Goal: Find specific page/section: Find specific page/section

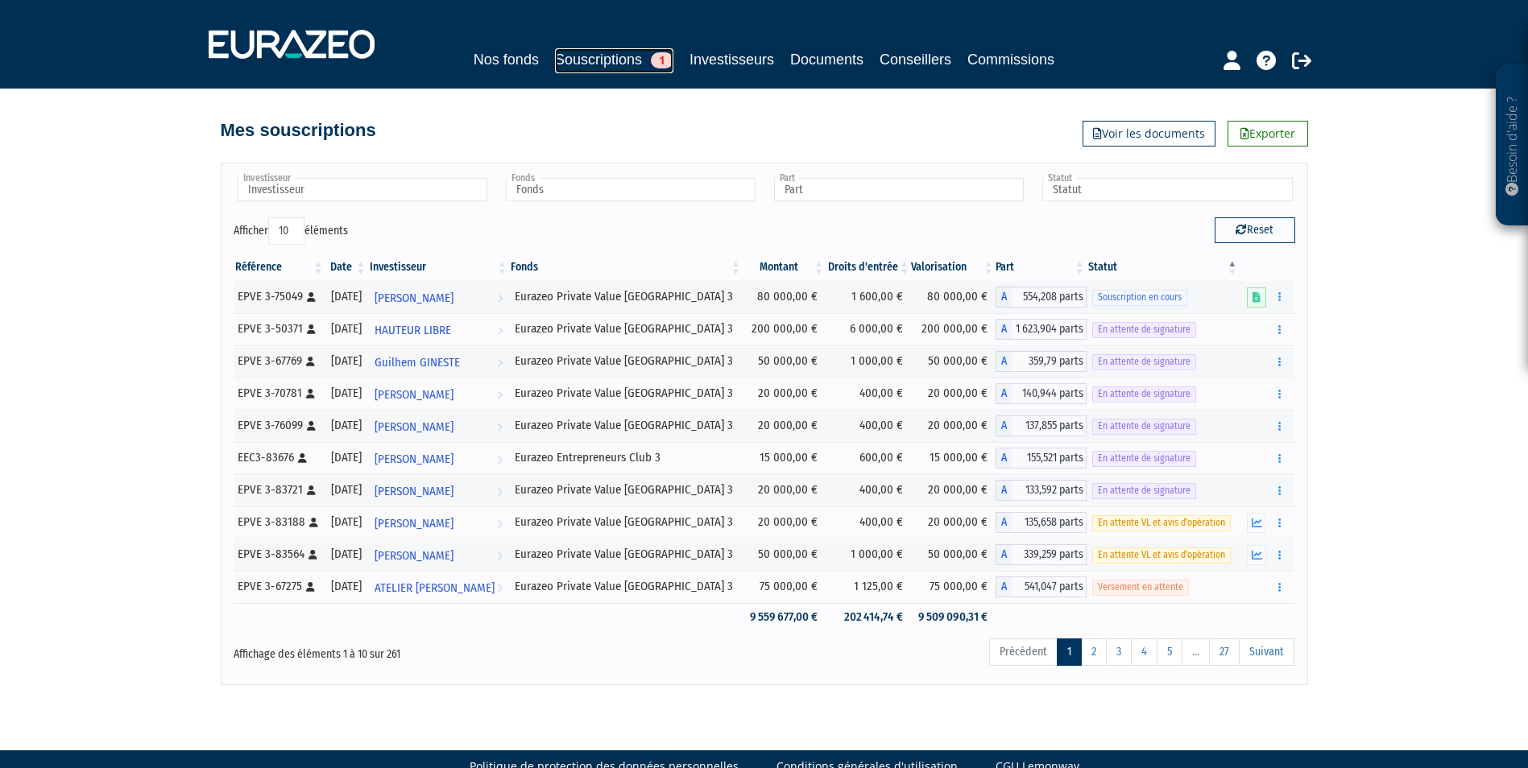
click at [584, 52] on link "Souscriptions 1" at bounding box center [614, 60] width 118 height 25
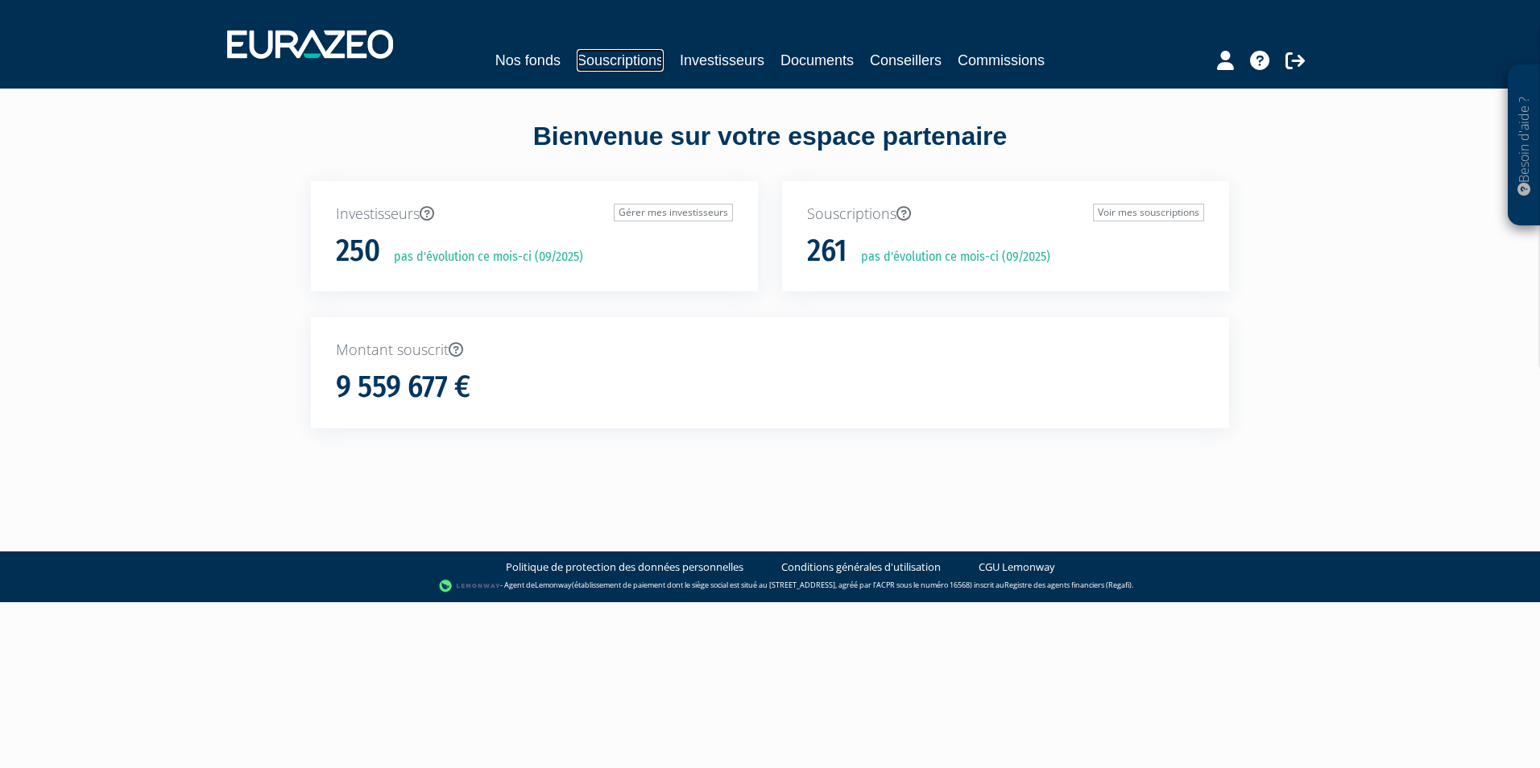
click at [610, 63] on link "Souscriptions" at bounding box center [620, 60] width 87 height 23
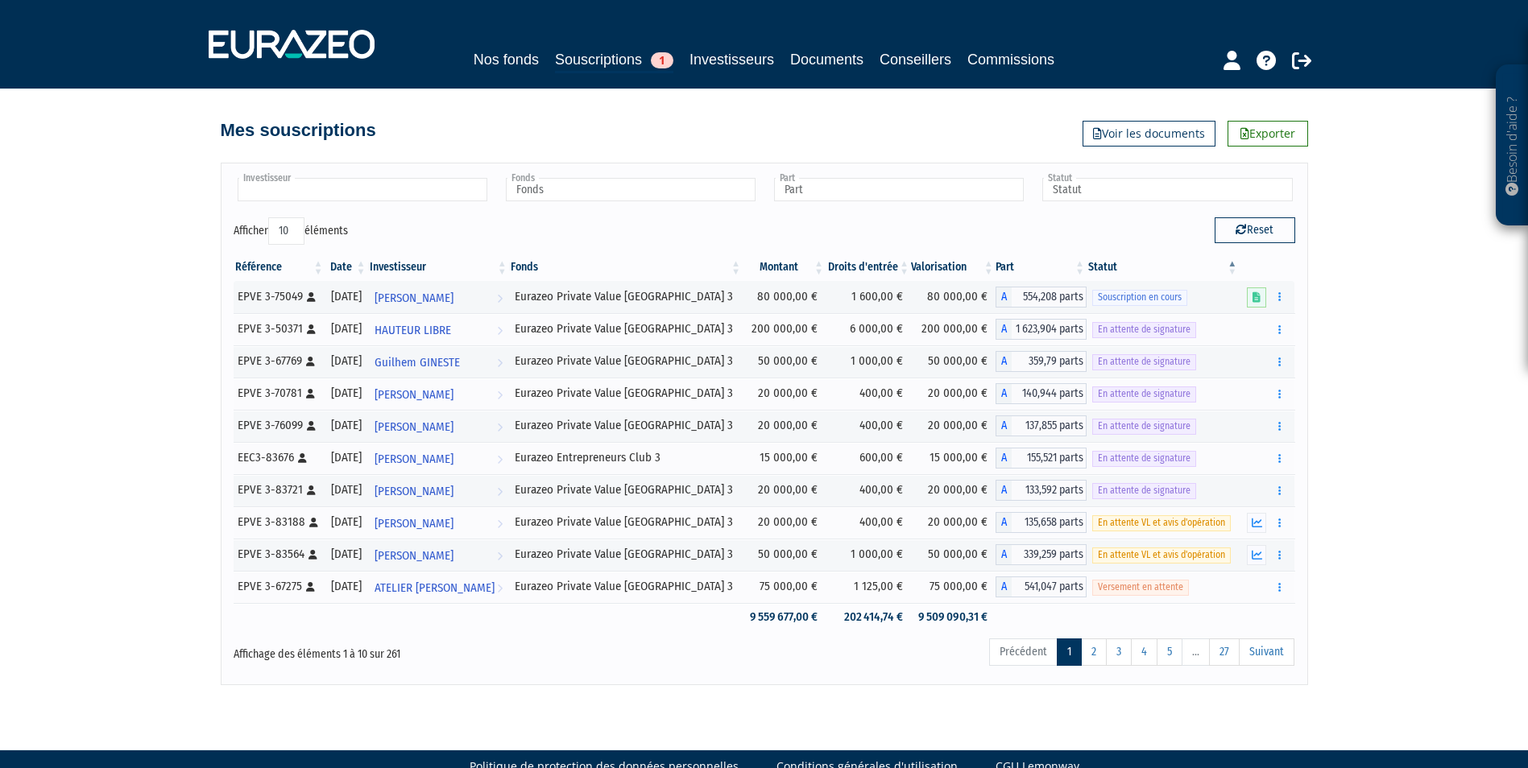
click at [430, 196] on input "text" at bounding box center [363, 189] width 250 height 23
type input "cedr"
click at [336, 234] on li "[PERSON_NAME]" at bounding box center [361, 235] width 254 height 20
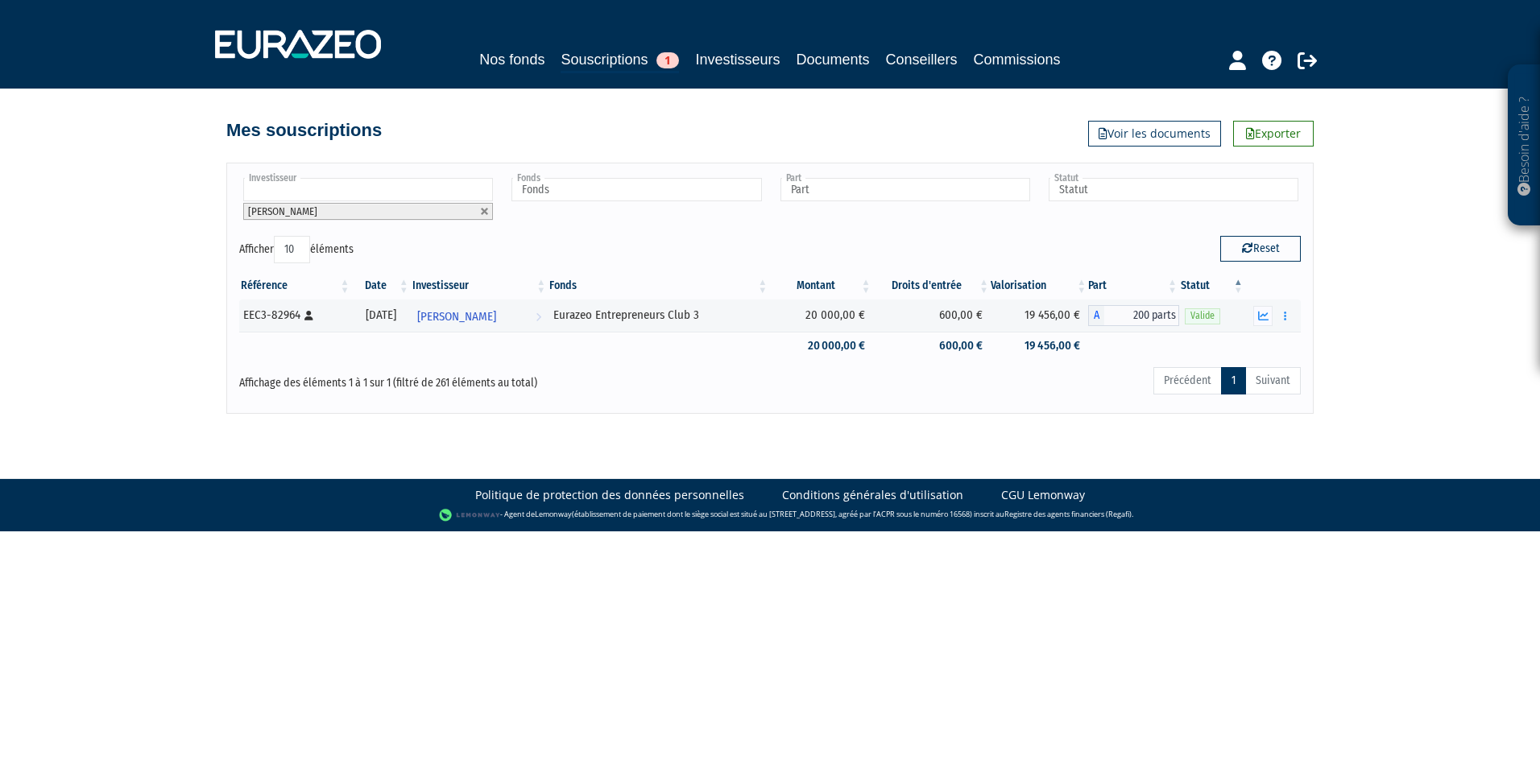
click at [490, 210] on link at bounding box center [485, 212] width 10 height 10
type input "Investisseur"
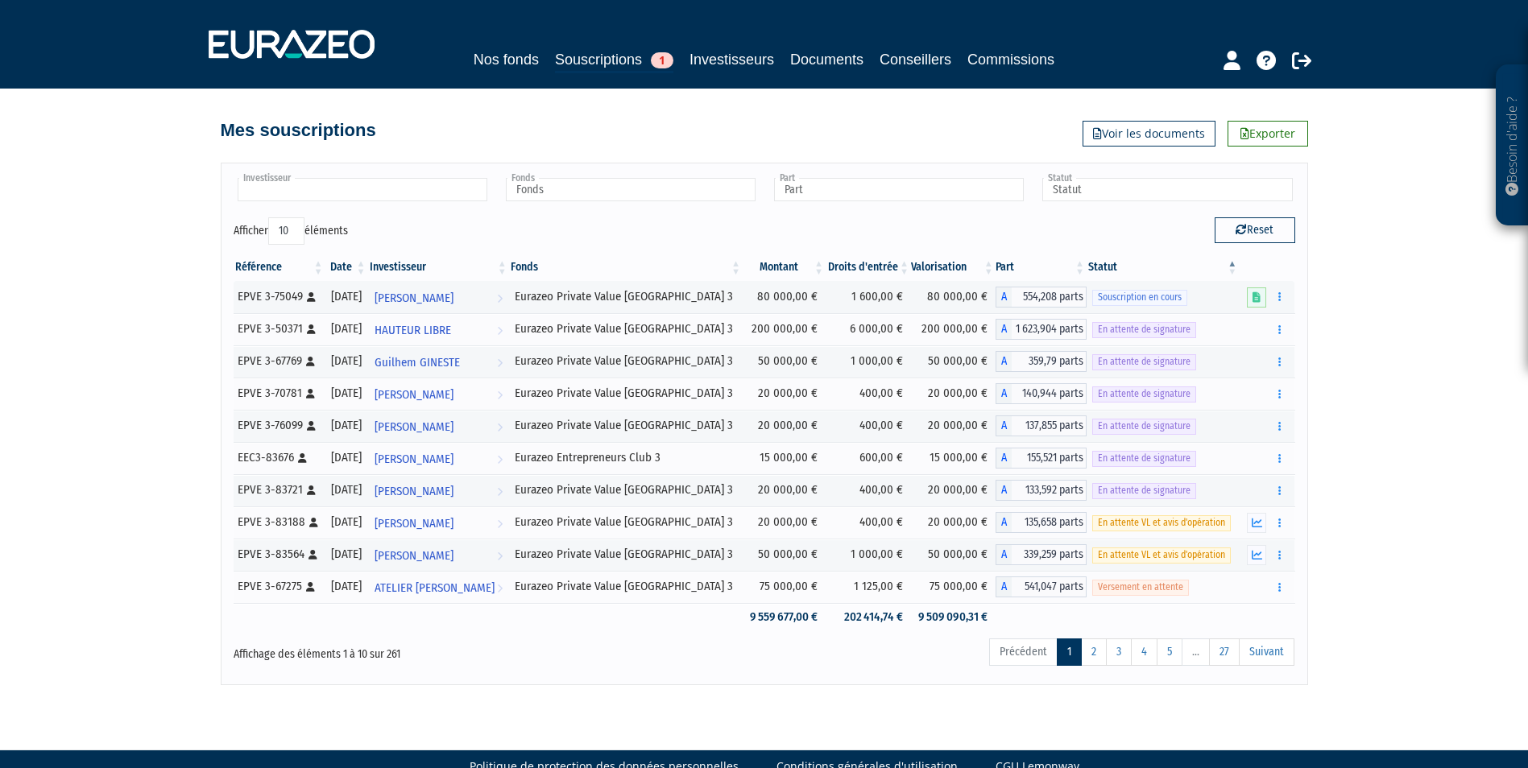
click at [421, 189] on input "text" at bounding box center [363, 189] width 250 height 23
drag, startPoint x: 391, startPoint y: 184, endPoint x: 201, endPoint y: 180, distance: 190.1
click at [201, 180] on div "Besoin d'aide ? × J'ai besoin d'aide Si vous avez une question à propos du fonc…" at bounding box center [764, 342] width 1528 height 685
type input "Investisseurna"
type input "l"
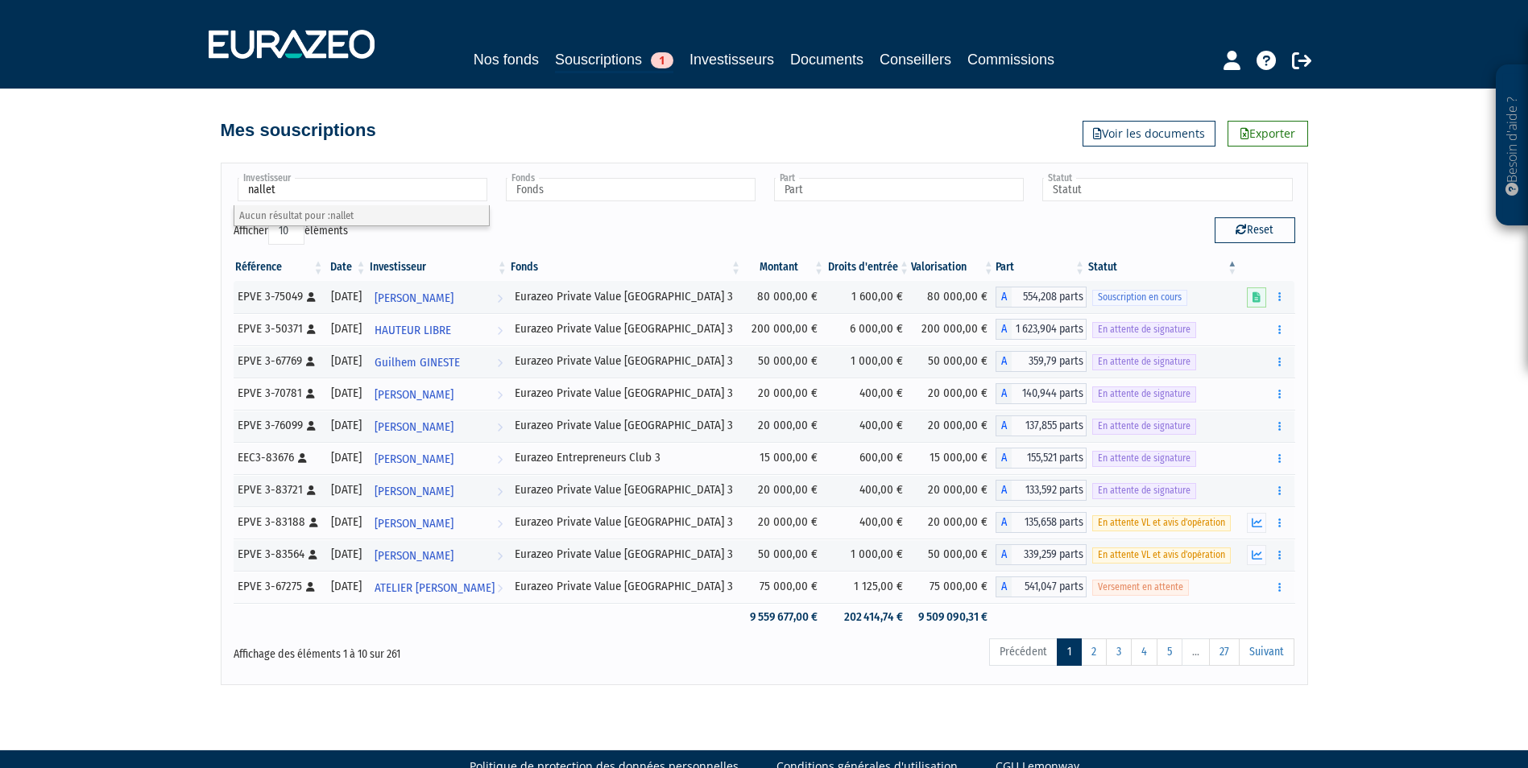
click at [344, 195] on input "nallet" at bounding box center [363, 189] width 250 height 23
type input "near"
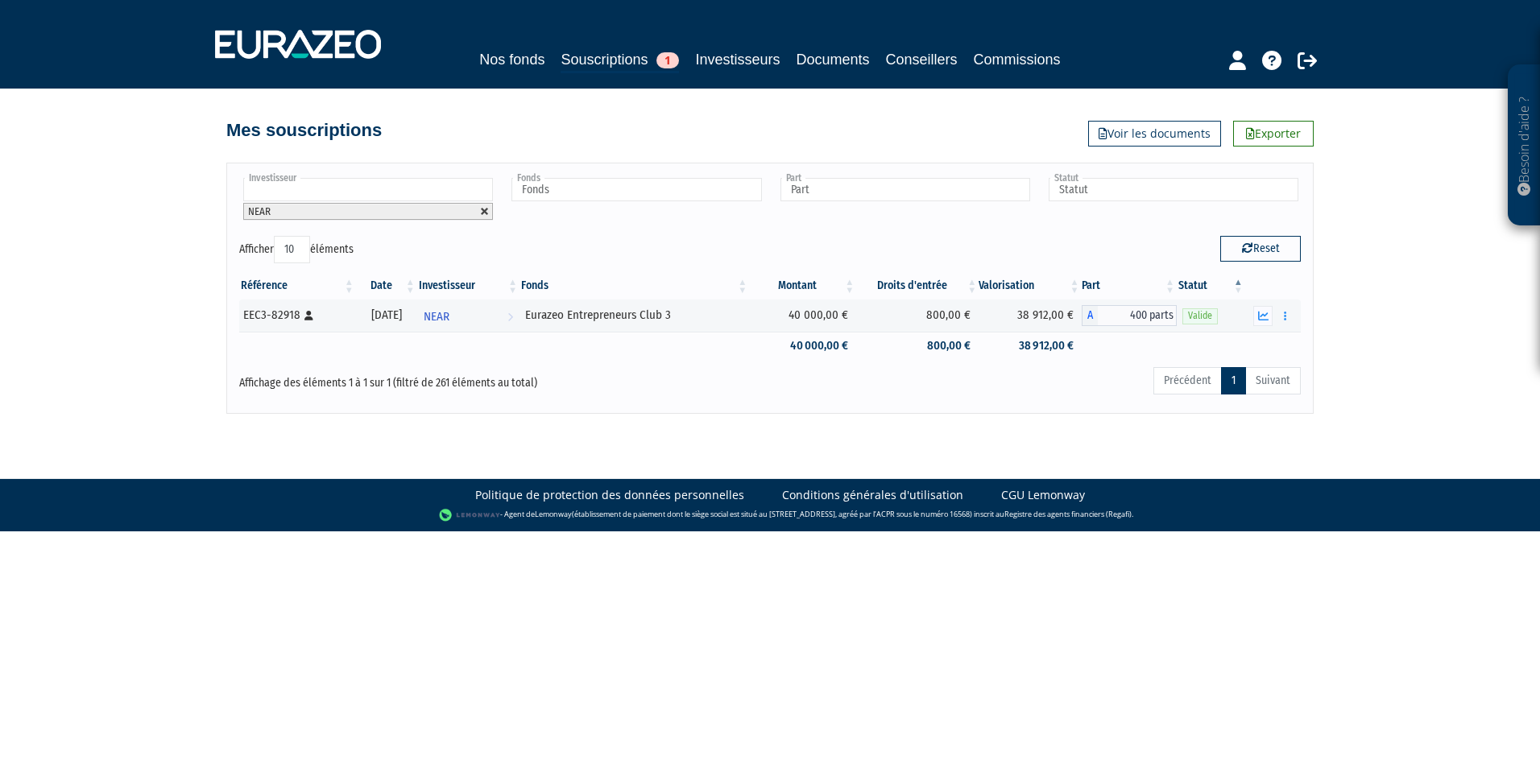
click at [481, 211] on link at bounding box center [485, 212] width 10 height 10
type input "Investisseur"
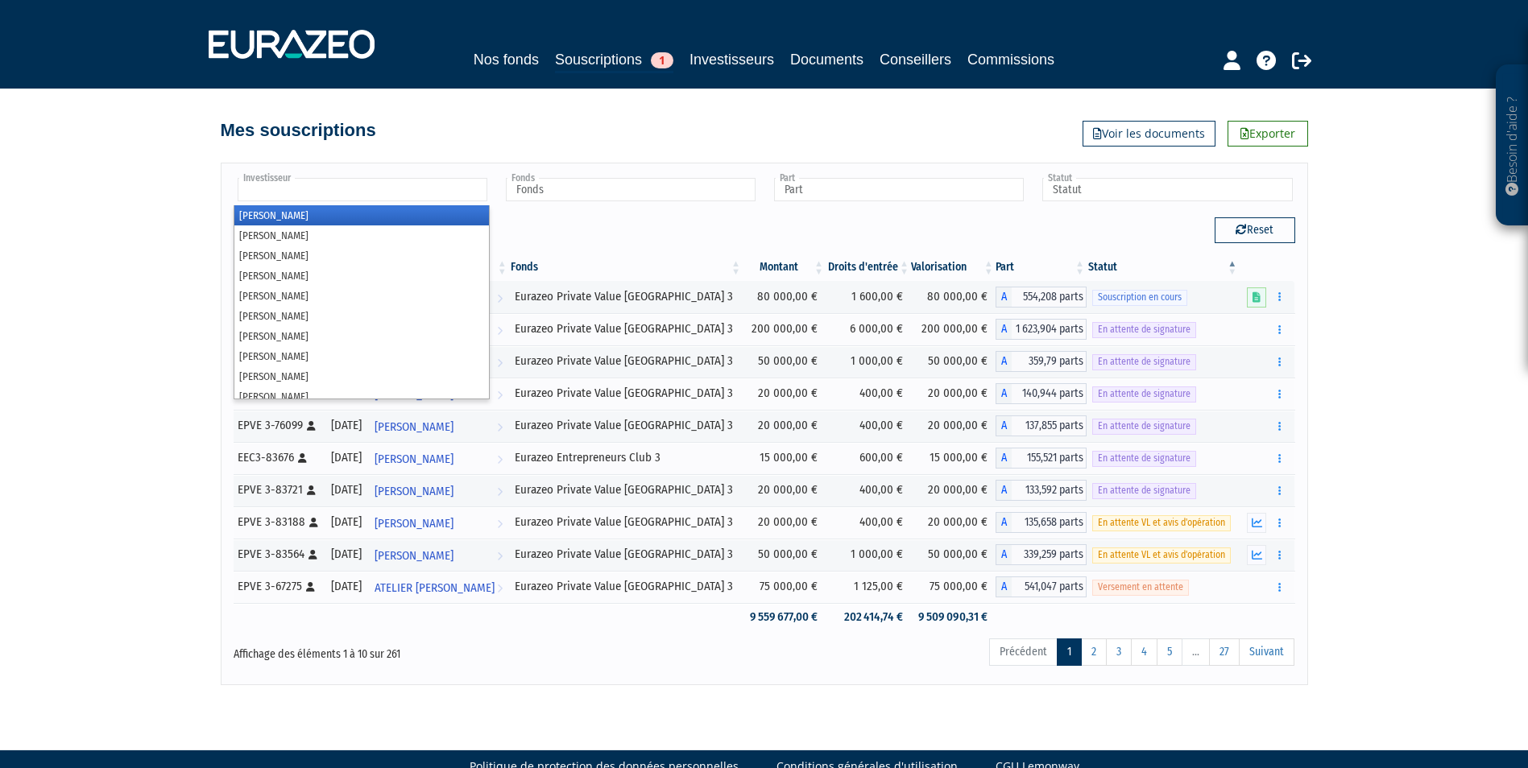
click at [427, 192] on input "text" at bounding box center [363, 189] width 250 height 23
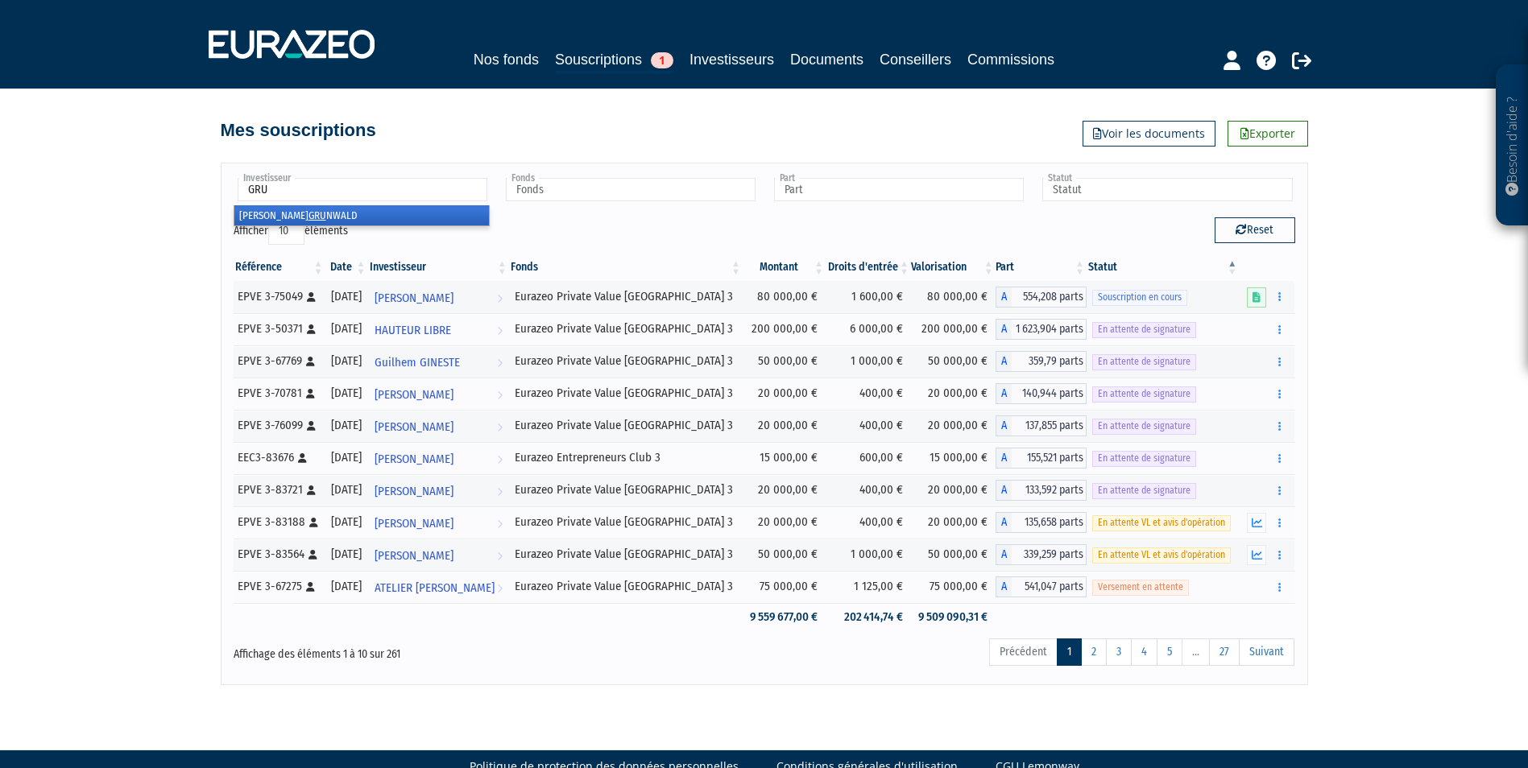
type input "GRUN"
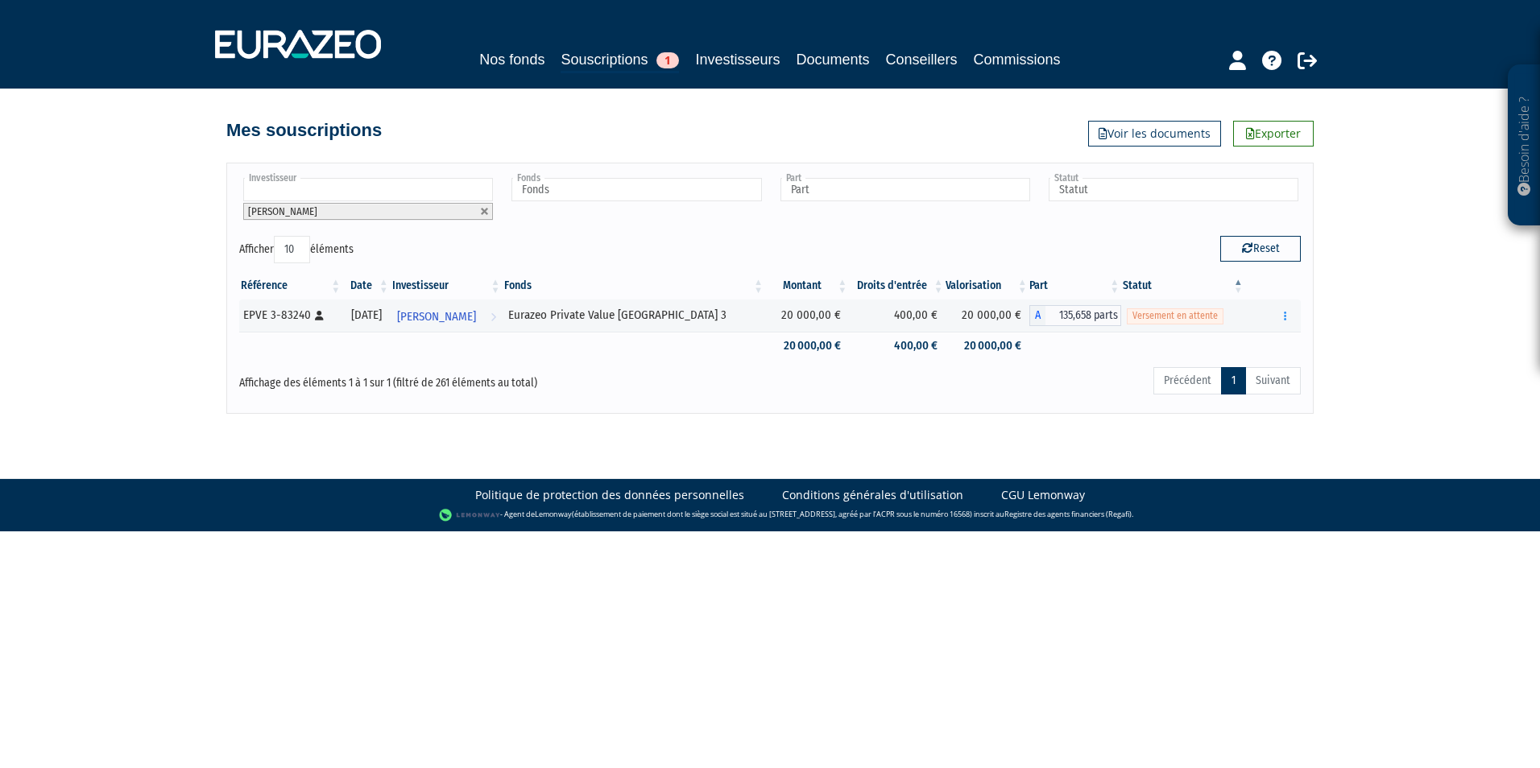
drag, startPoint x: 486, startPoint y: 211, endPoint x: 474, endPoint y: 210, distance: 11.3
click at [486, 211] on link at bounding box center [485, 212] width 10 height 10
type input "Investisseur"
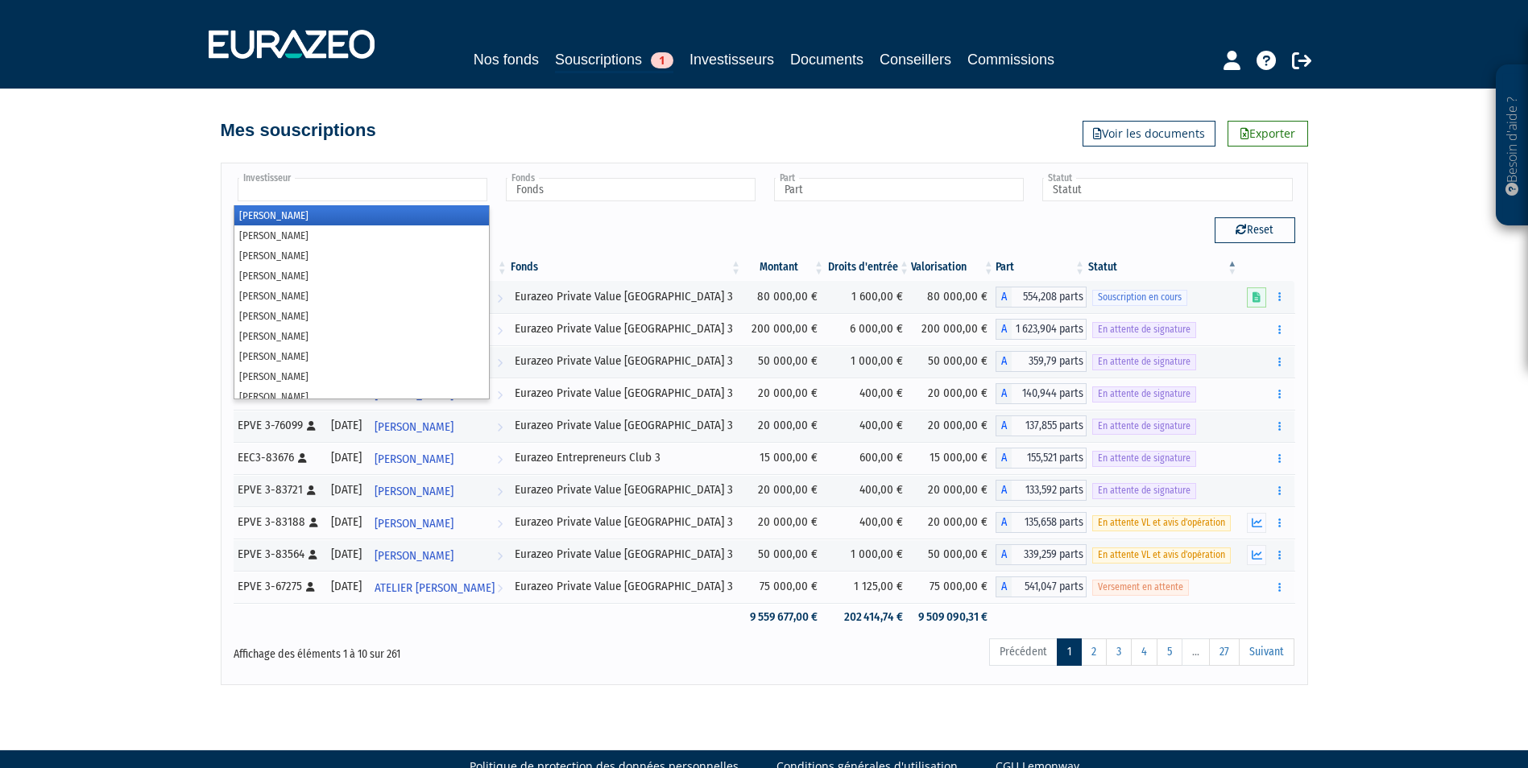
click at [370, 185] on input "text" at bounding box center [363, 189] width 250 height 23
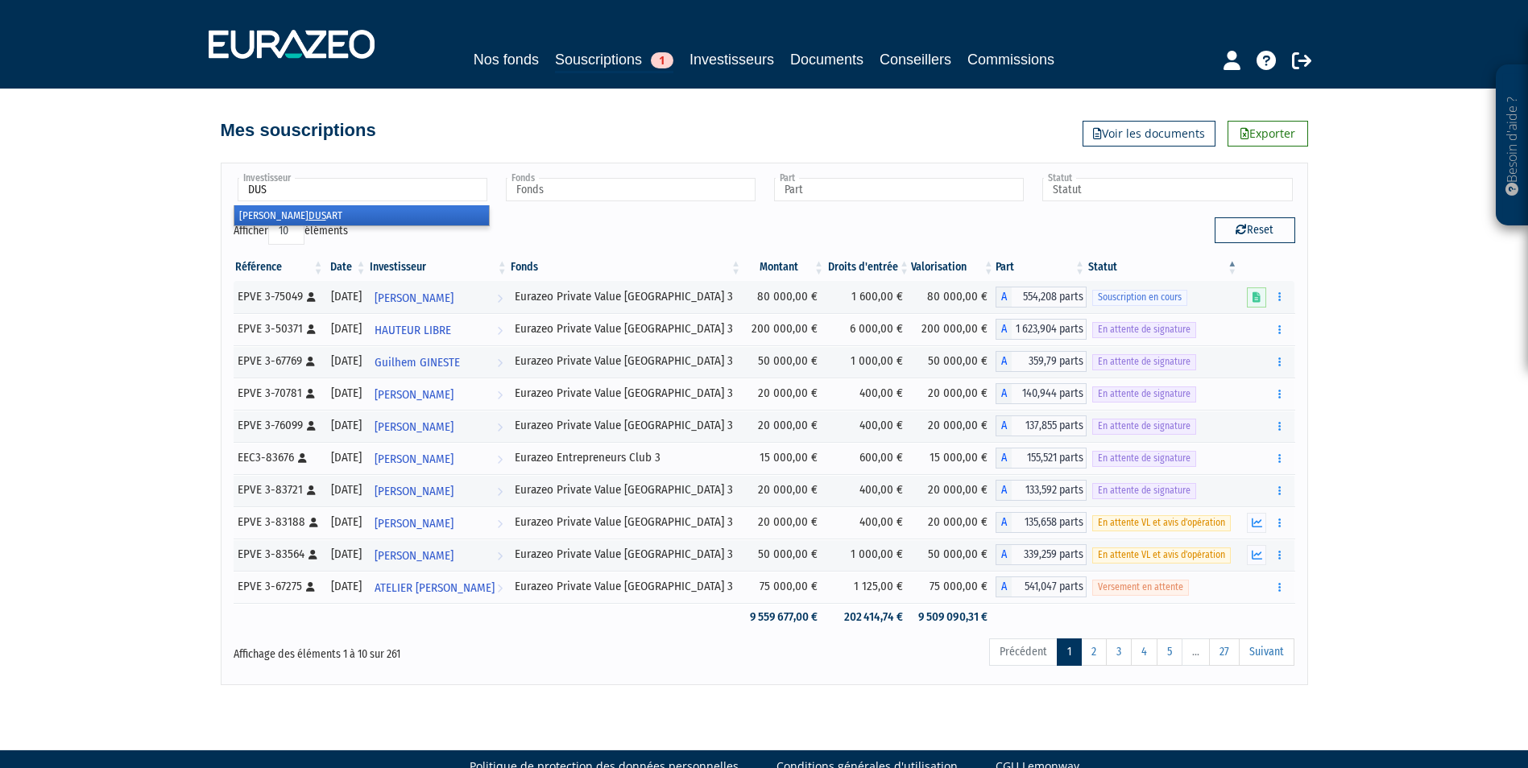
type input "DUSA"
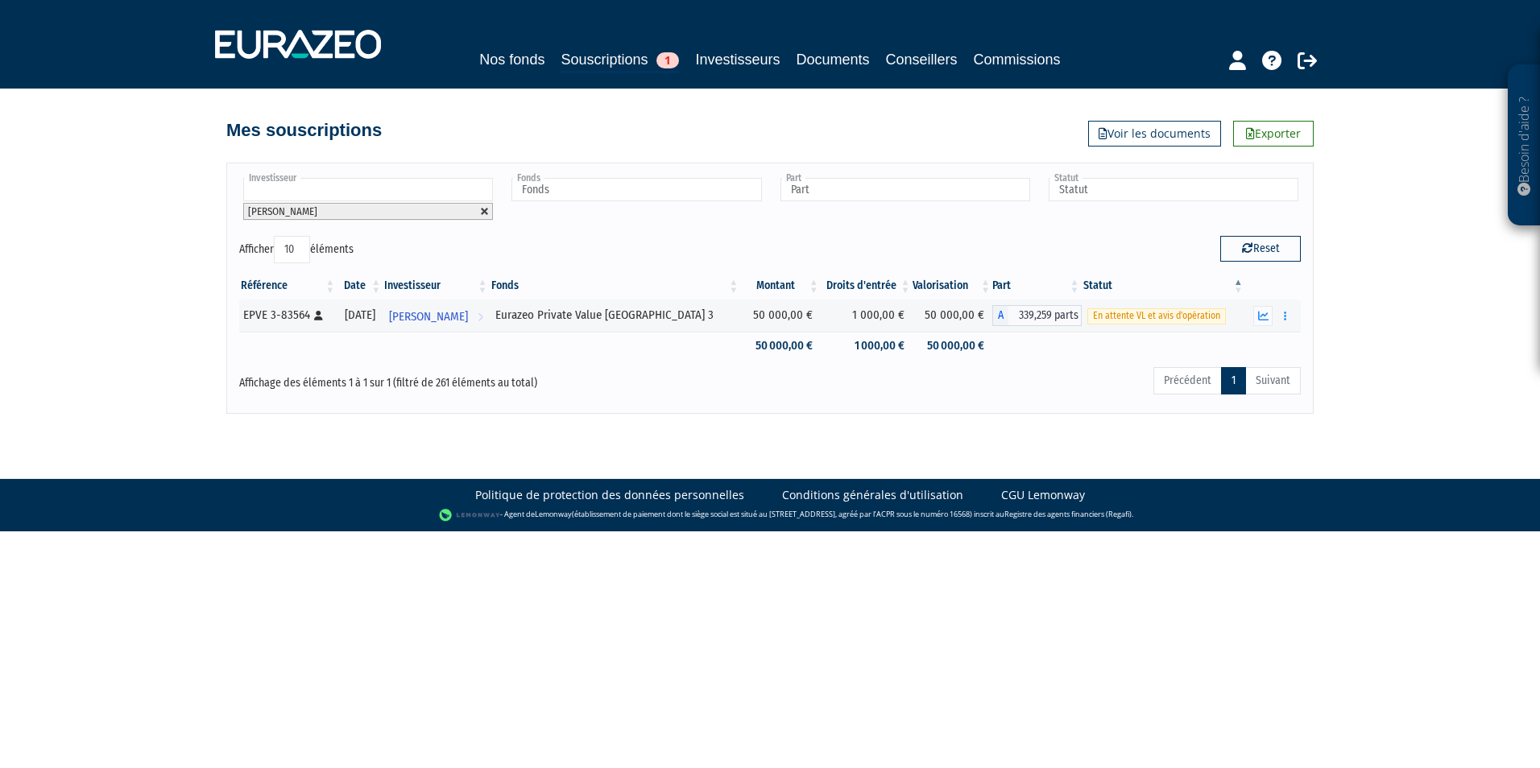
click at [486, 213] on link at bounding box center [485, 212] width 10 height 10
type input "Investisseur"
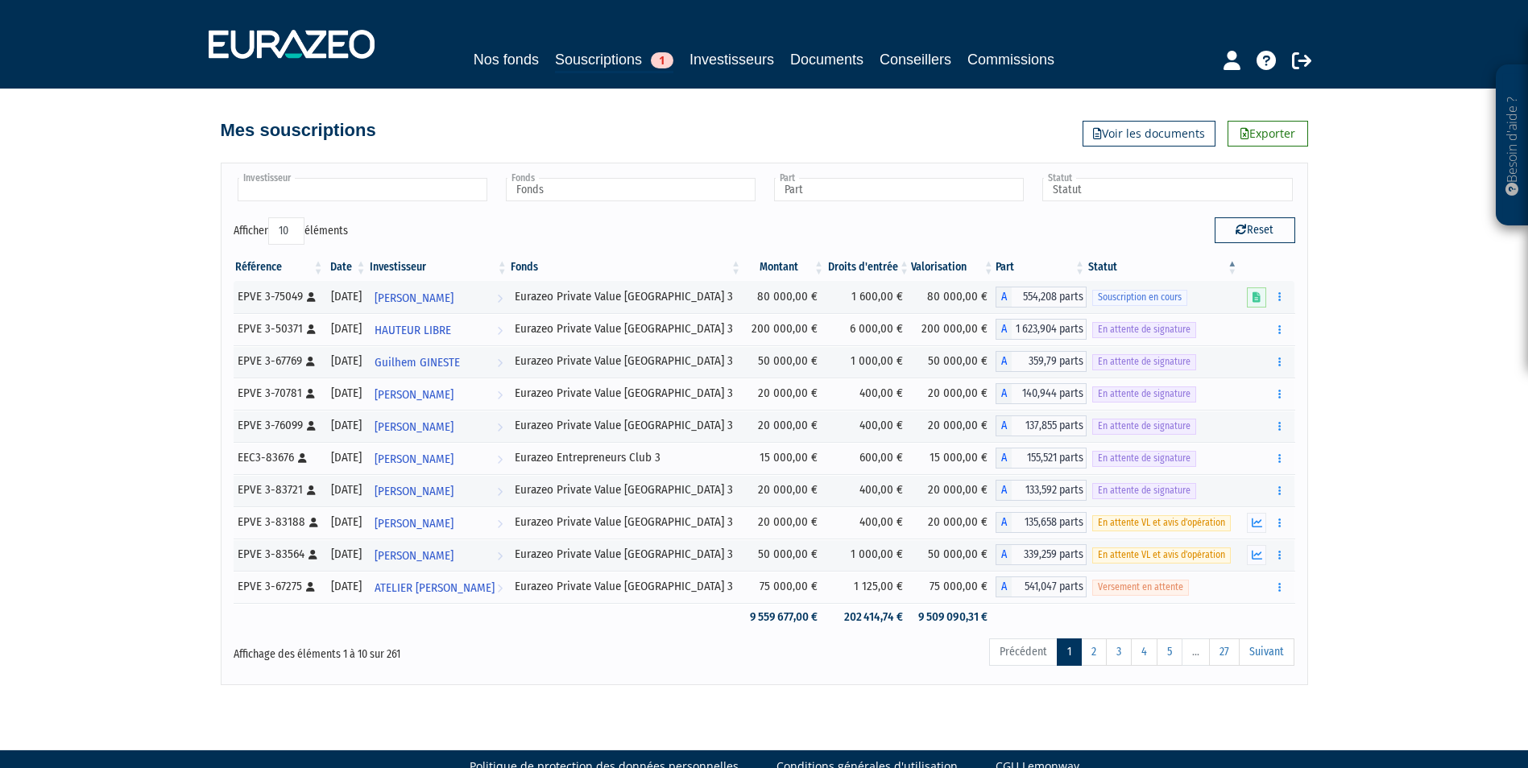
click at [457, 196] on input "text" at bounding box center [363, 189] width 250 height 23
type input "BONNE"
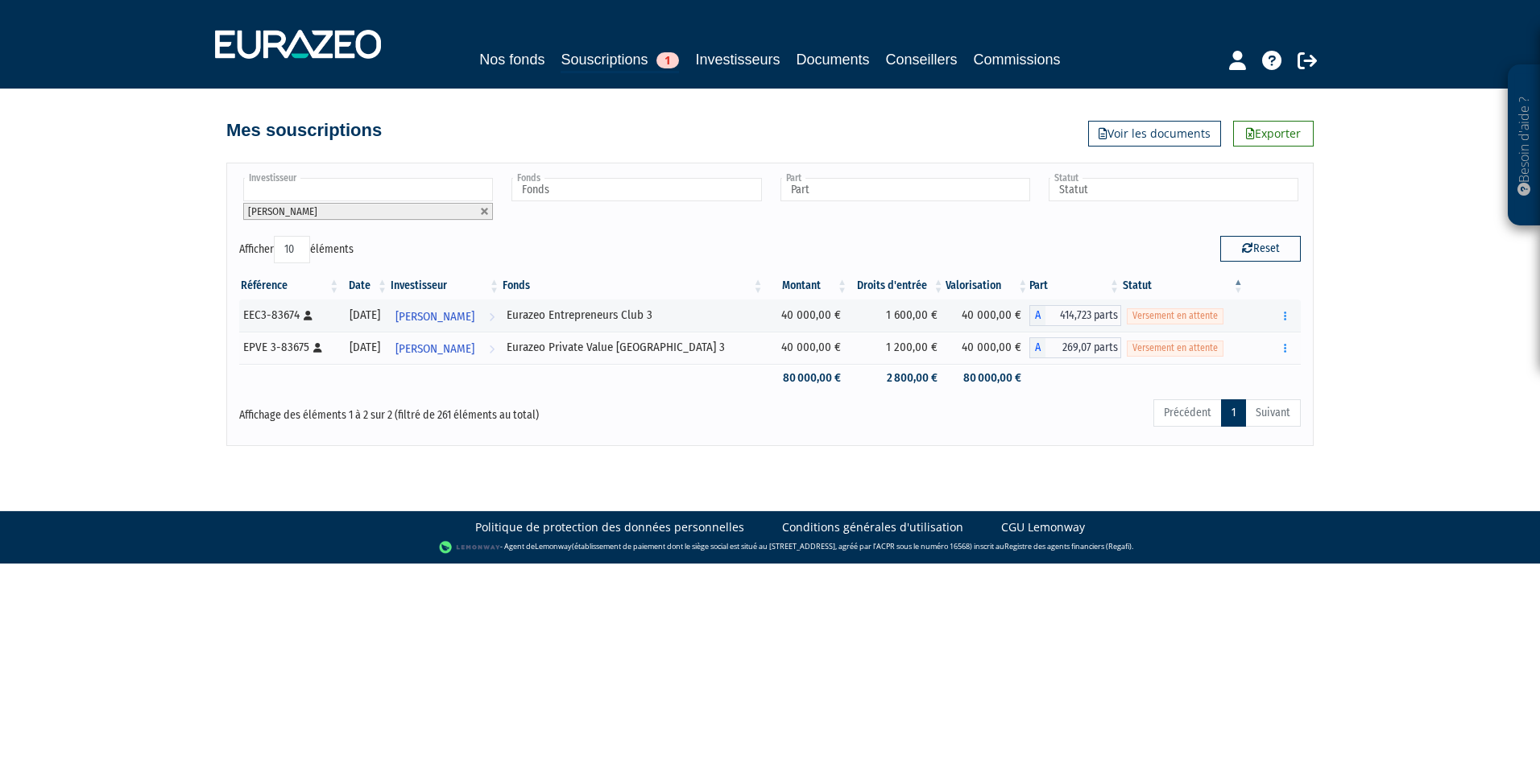
click at [484, 206] on li "[PERSON_NAME]" at bounding box center [368, 211] width 250 height 17
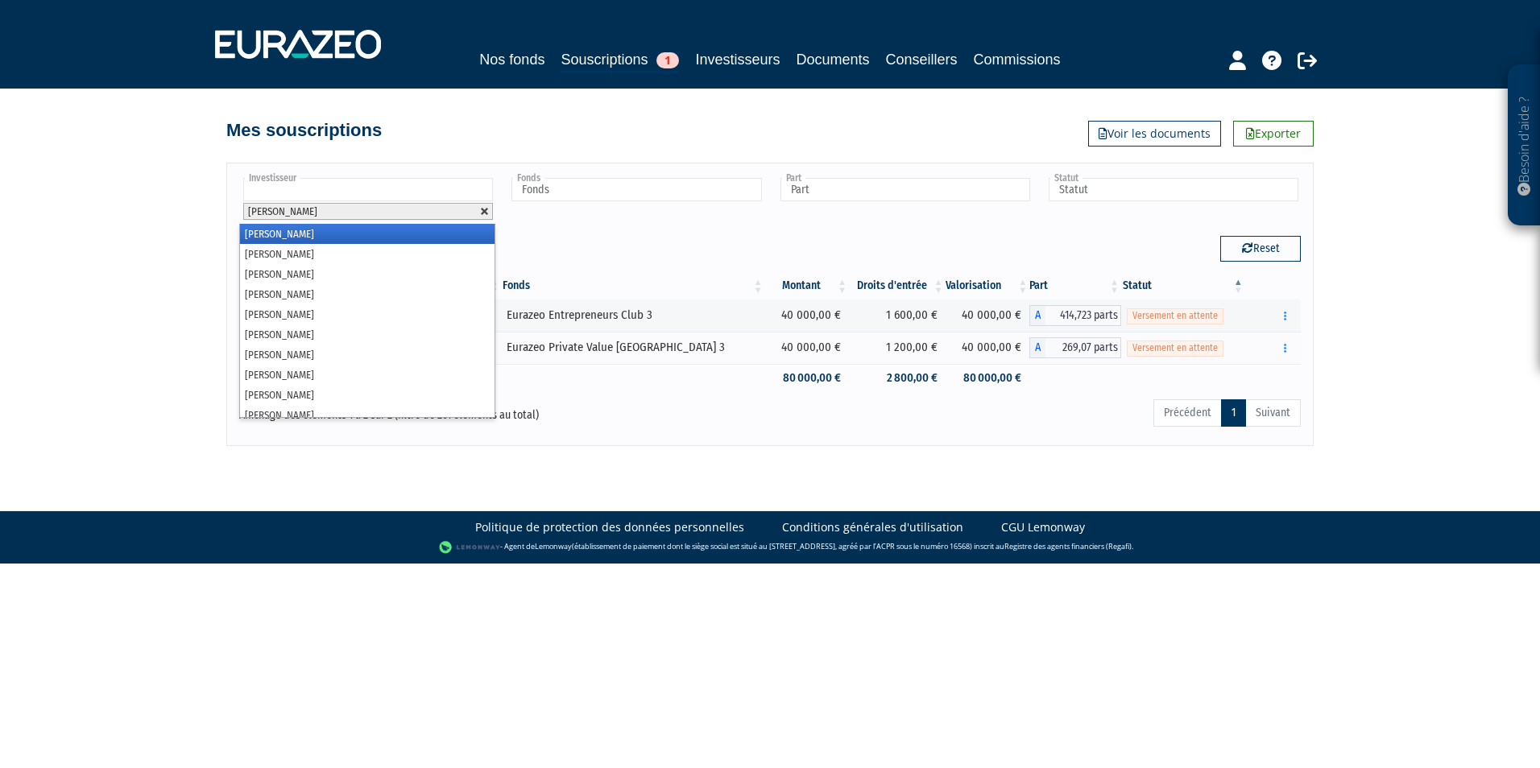
click at [481, 213] on link at bounding box center [485, 212] width 10 height 10
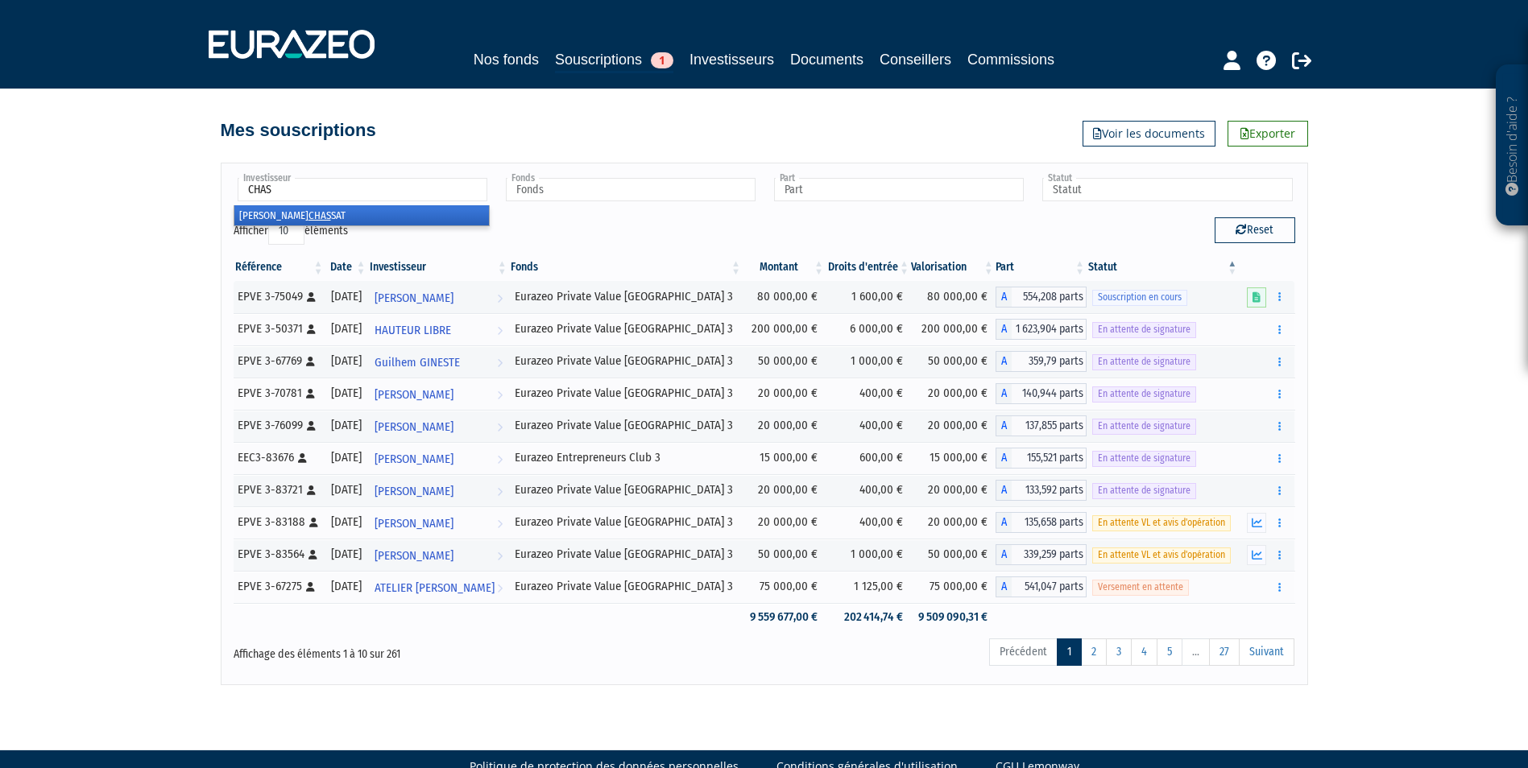
type input "CHASS"
